Goal: Task Accomplishment & Management: Use online tool/utility

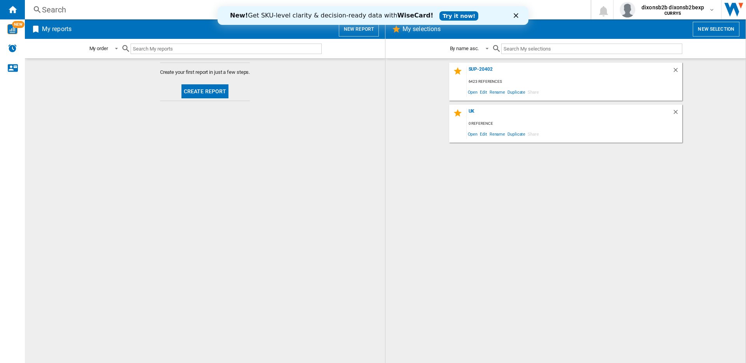
click at [515, 15] on icon "Cerrar" at bounding box center [516, 15] width 5 height 5
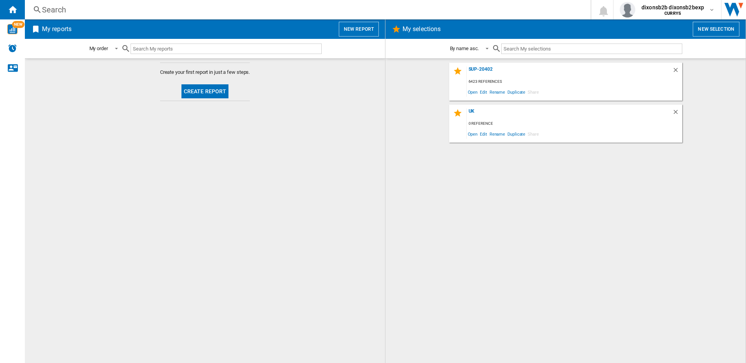
click at [352, 33] on button "New report" at bounding box center [359, 29] width 40 height 15
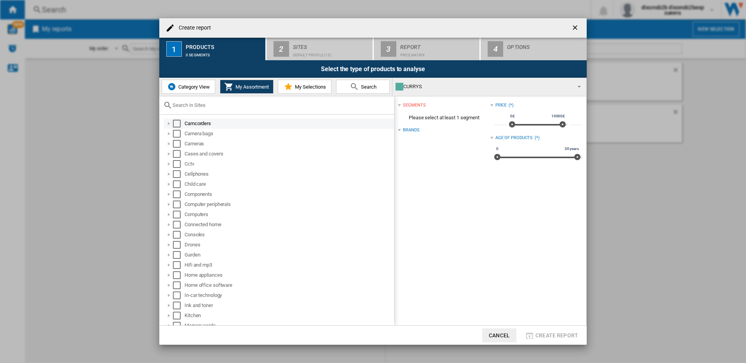
click at [181, 122] on md-checkbox "Select" at bounding box center [179, 124] width 12 height 8
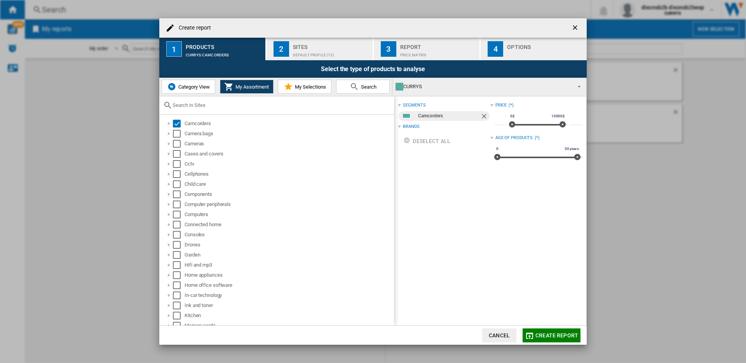
click at [329, 51] on div "Default profile (13)" at bounding box center [331, 53] width 77 height 8
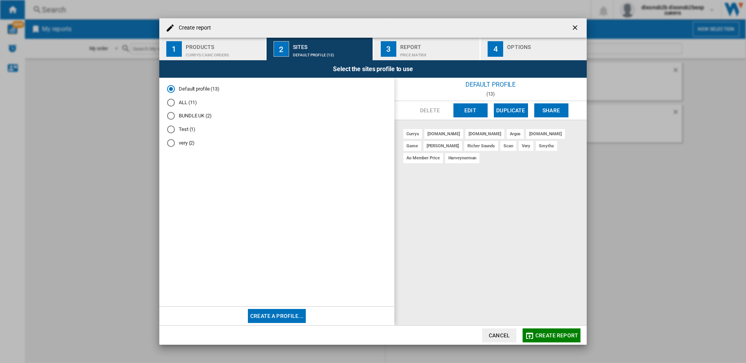
click at [478, 109] on button "Edit" at bounding box center [470, 110] width 34 height 14
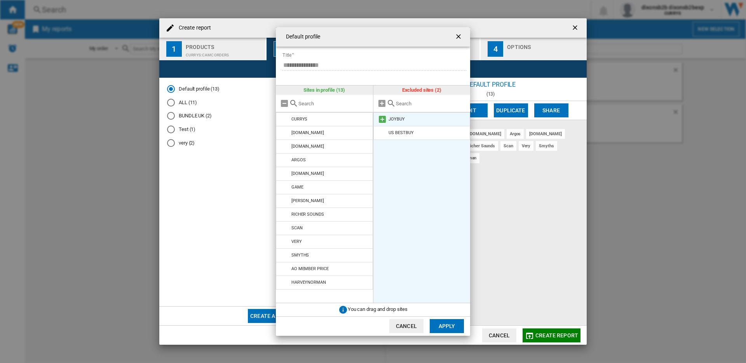
click at [382, 118] on md-icon at bounding box center [382, 119] width 9 height 9
click at [381, 118] on md-icon at bounding box center [382, 119] width 9 height 9
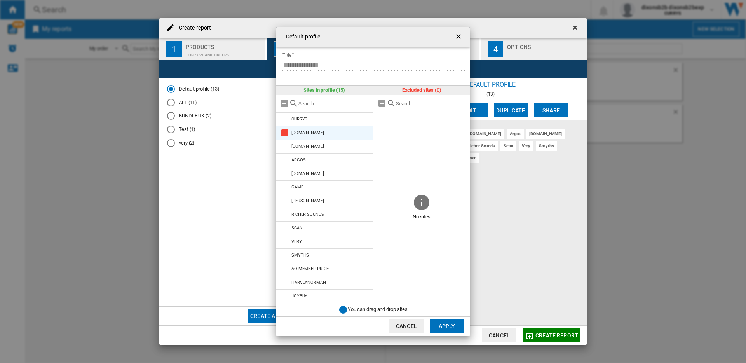
scroll to position [14, 0]
